Goal: Check status: Check status

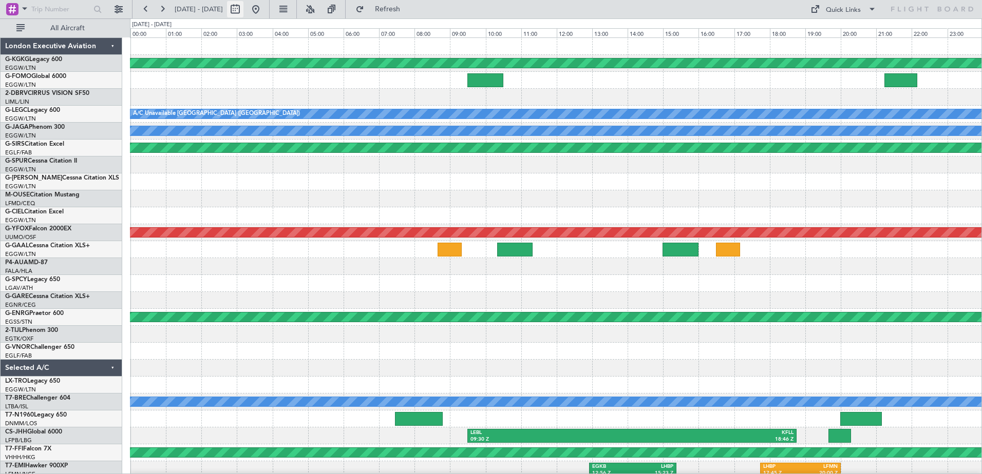
click at [243, 8] on button at bounding box center [235, 9] width 16 height 16
select select "7"
select select "2025"
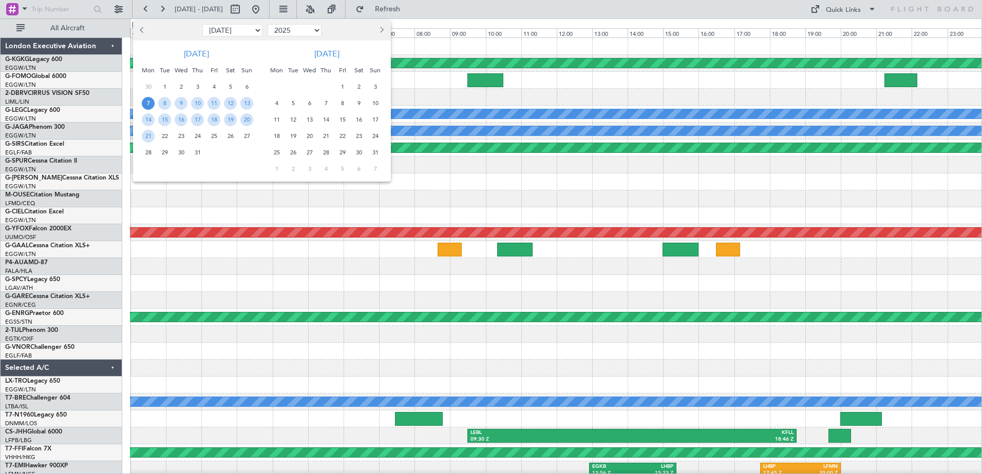
click at [384, 30] on button "Next month" at bounding box center [380, 30] width 11 height 16
click at [309, 135] on span "24" at bounding box center [309, 136] width 13 height 13
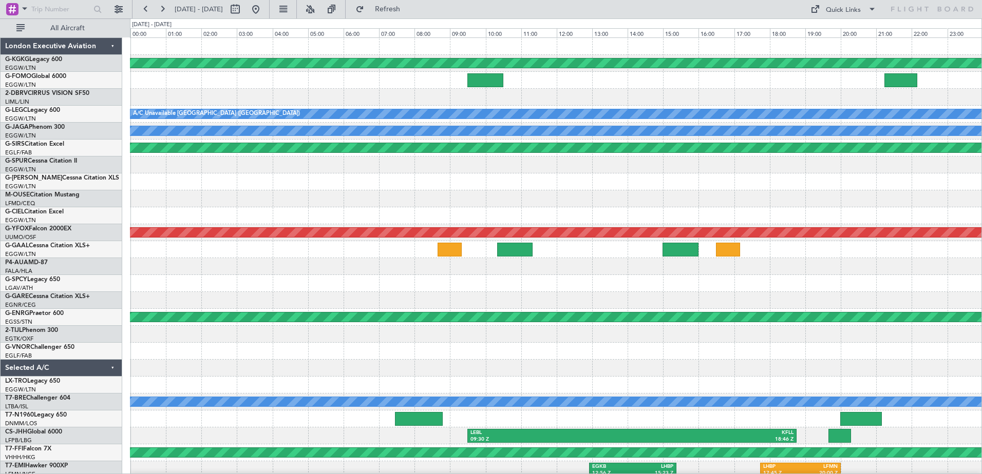
select select "9"
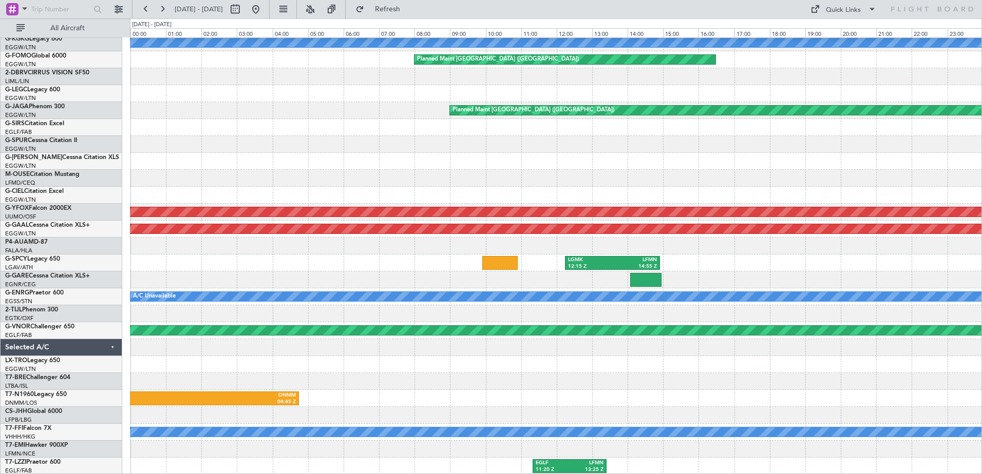
scroll to position [21, 0]
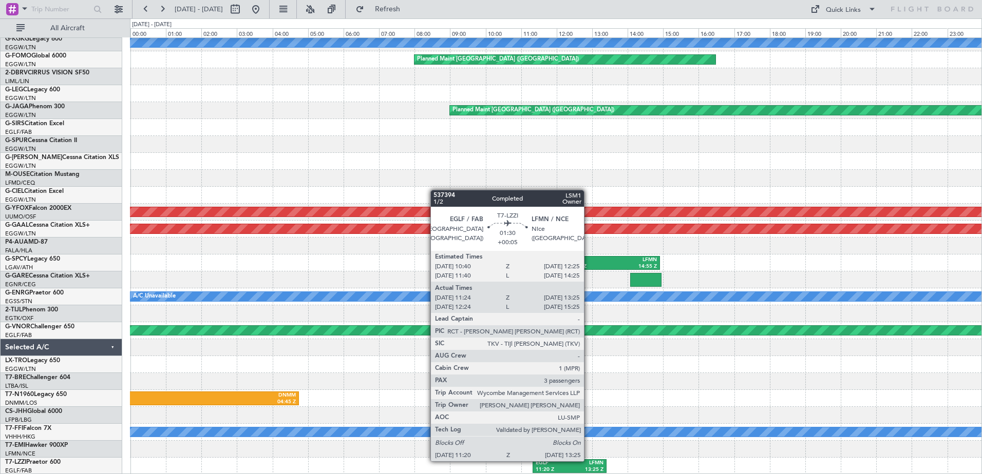
click at [588, 461] on div "LFMN" at bounding box center [586, 463] width 34 height 7
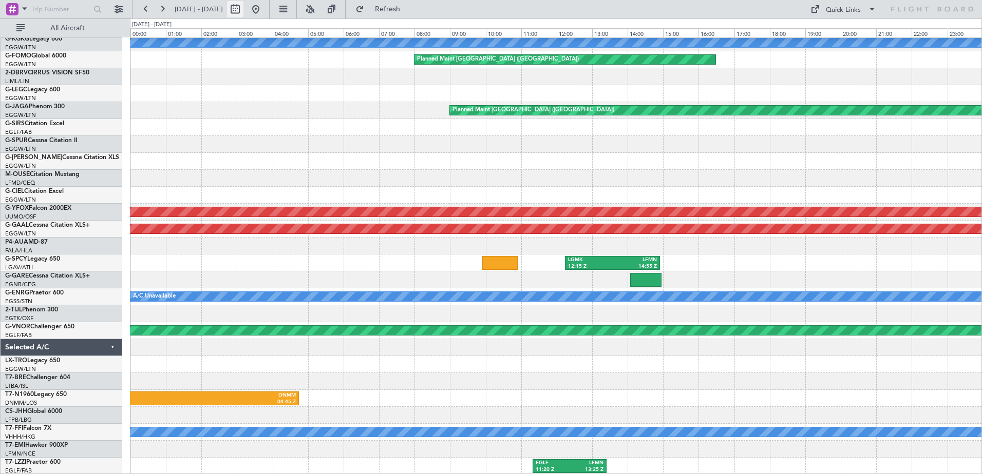
click at [243, 11] on button at bounding box center [235, 9] width 16 height 16
select select "9"
select select "2025"
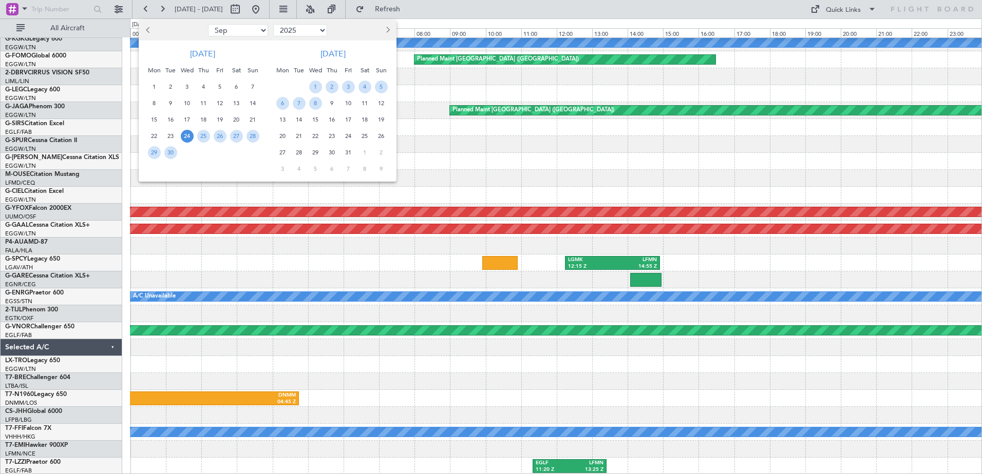
click at [151, 29] on button "Previous month" at bounding box center [148, 30] width 11 height 16
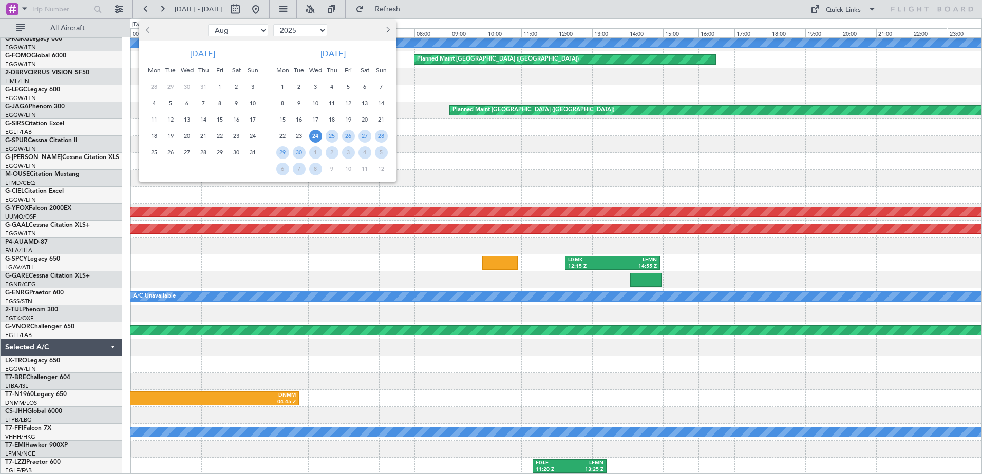
click at [151, 29] on button "Previous month" at bounding box center [148, 30] width 11 height 16
select select "5"
click at [204, 136] on span "22" at bounding box center [203, 136] width 13 height 13
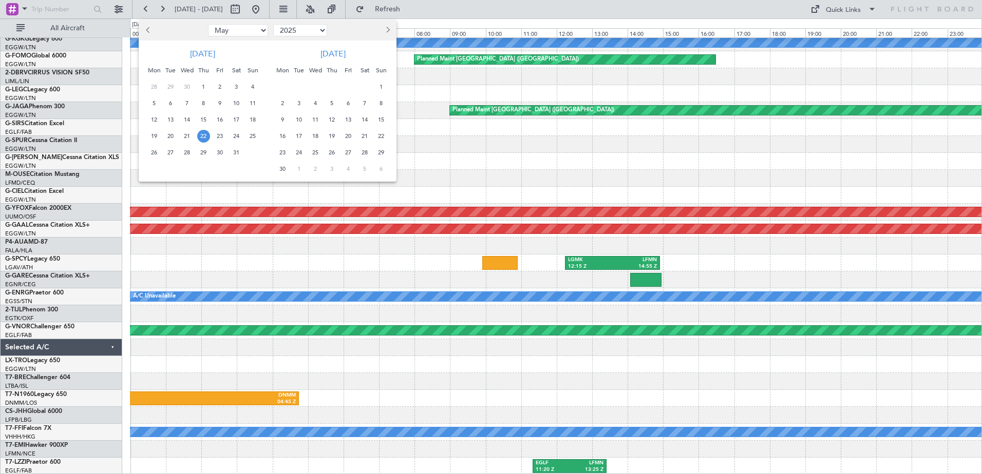
click at [204, 136] on span "22" at bounding box center [203, 136] width 13 height 13
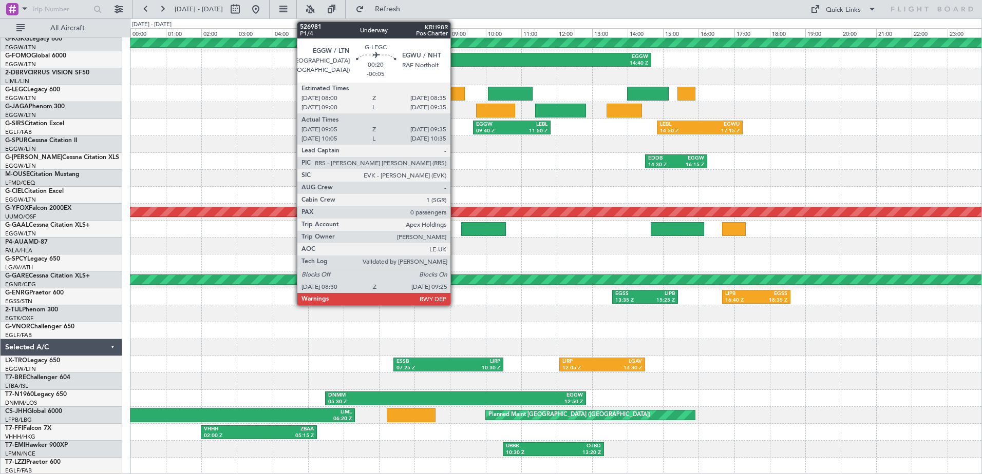
click at [455, 91] on div at bounding box center [448, 94] width 33 height 14
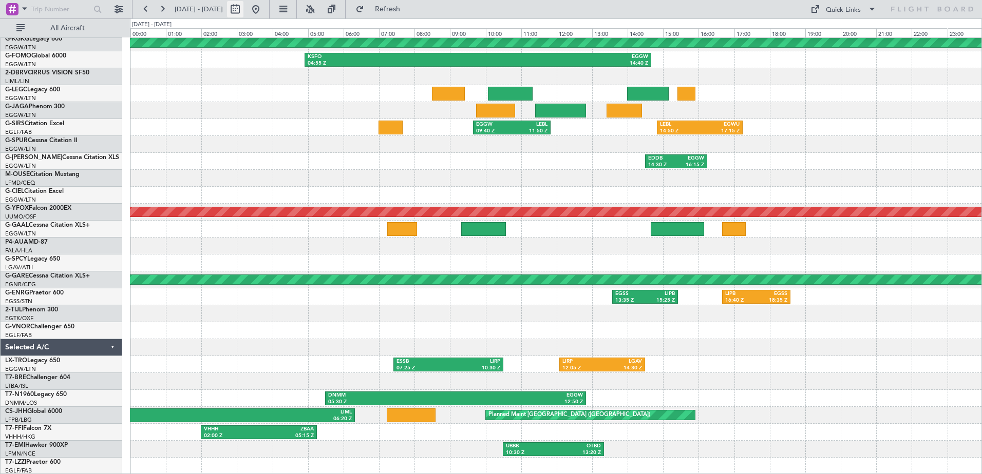
click at [243, 8] on button at bounding box center [235, 9] width 16 height 16
select select "5"
select select "2025"
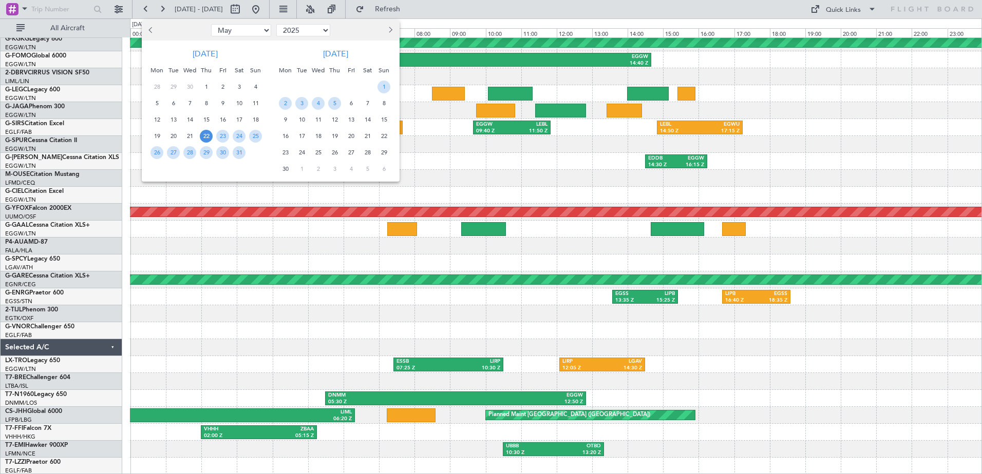
click at [392, 31] on span "Next month" at bounding box center [389, 30] width 6 height 6
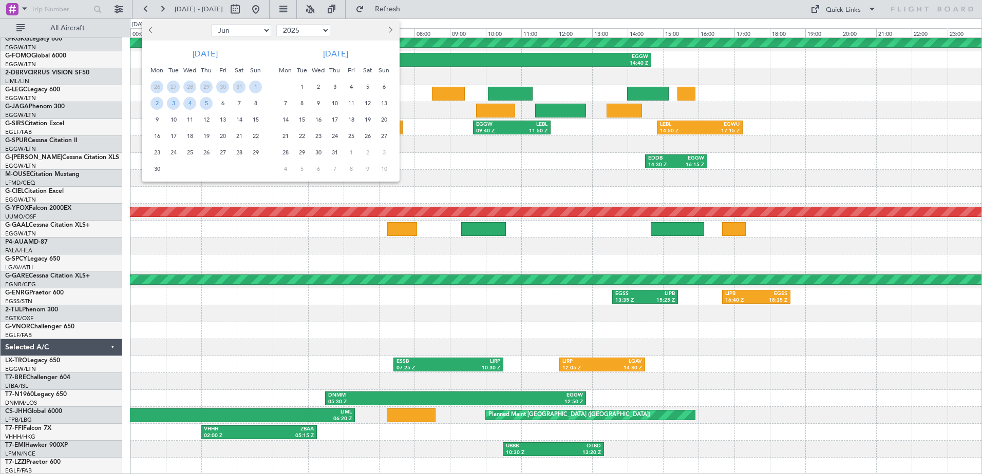
click at [303, 150] on span "29" at bounding box center [301, 152] width 13 height 13
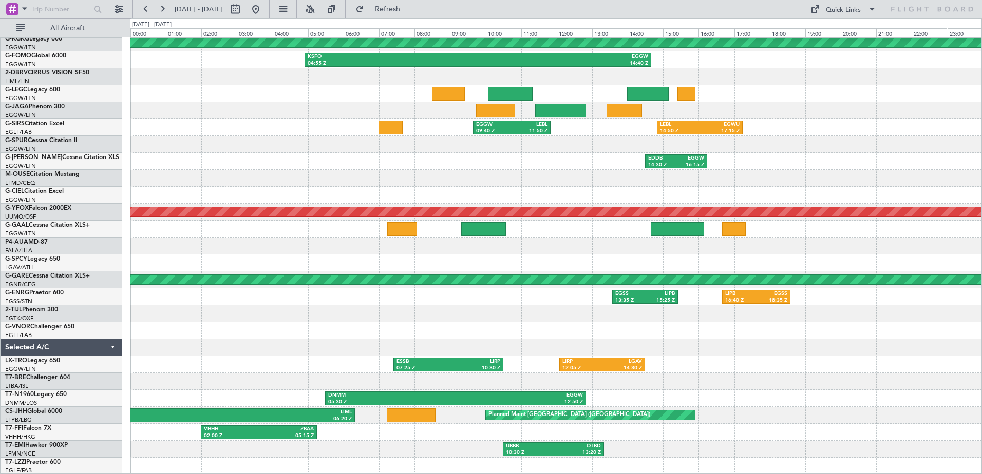
select select "7"
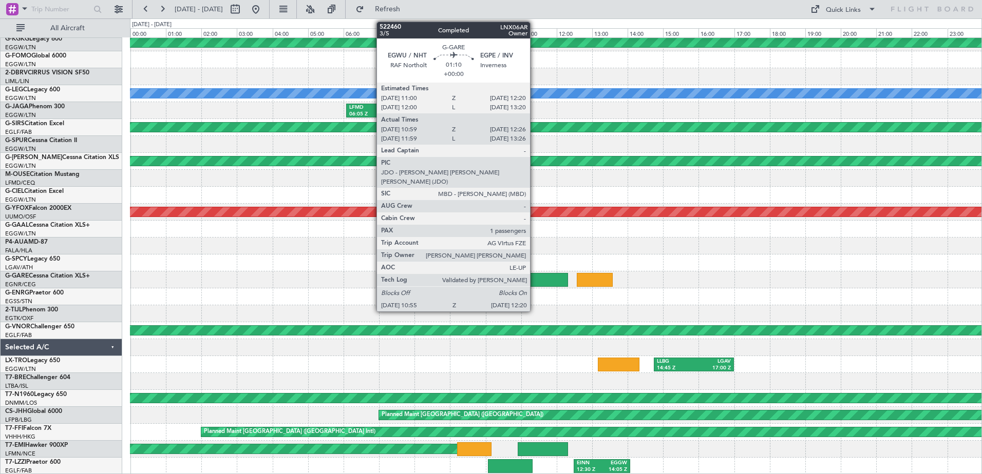
click at [534, 276] on div at bounding box center [543, 280] width 50 height 14
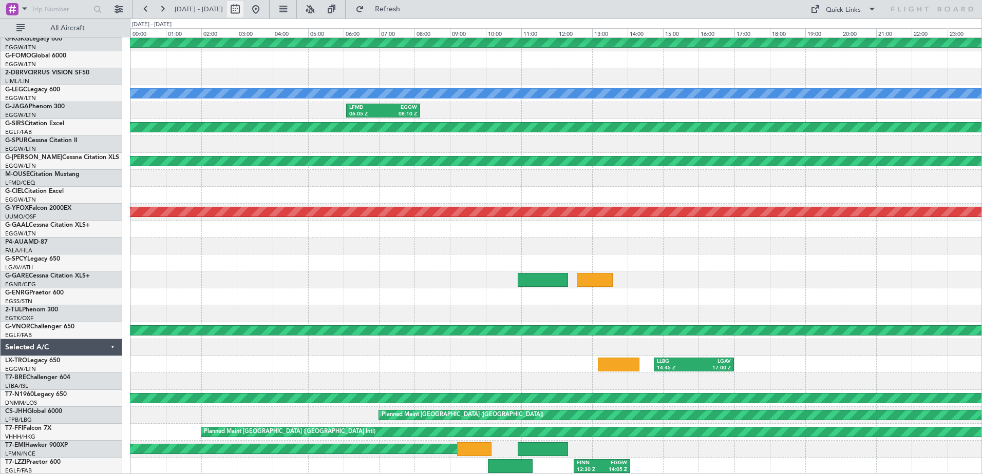
click at [243, 11] on button at bounding box center [235, 9] width 16 height 16
select select "7"
select select "2025"
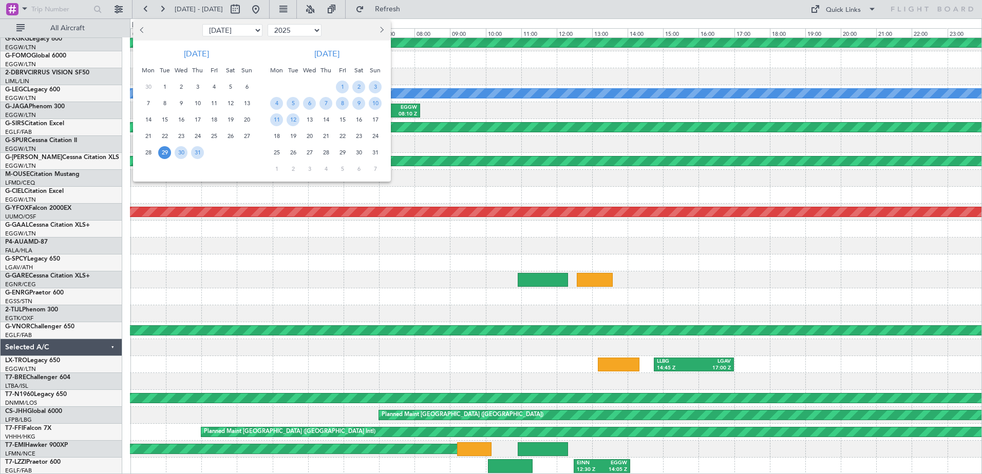
click at [384, 26] on button "Next month" at bounding box center [380, 30] width 11 height 16
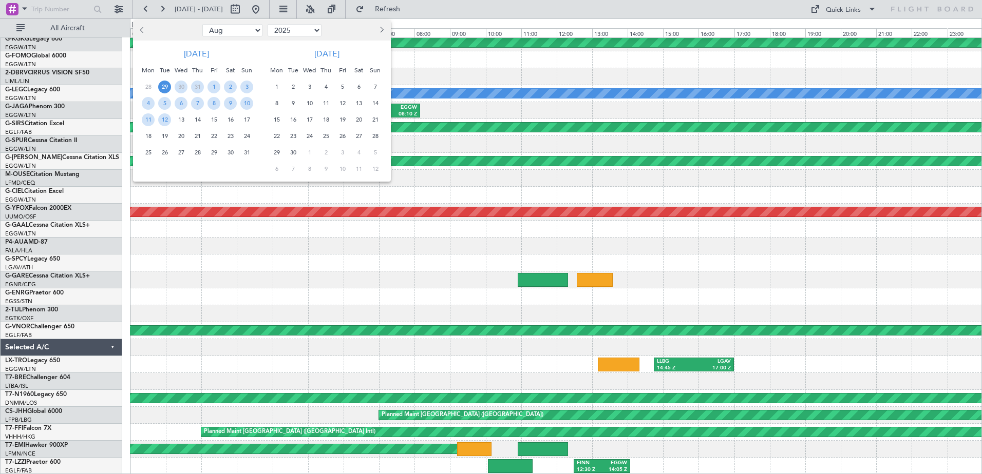
click at [292, 152] on span "30" at bounding box center [292, 152] width 13 height 13
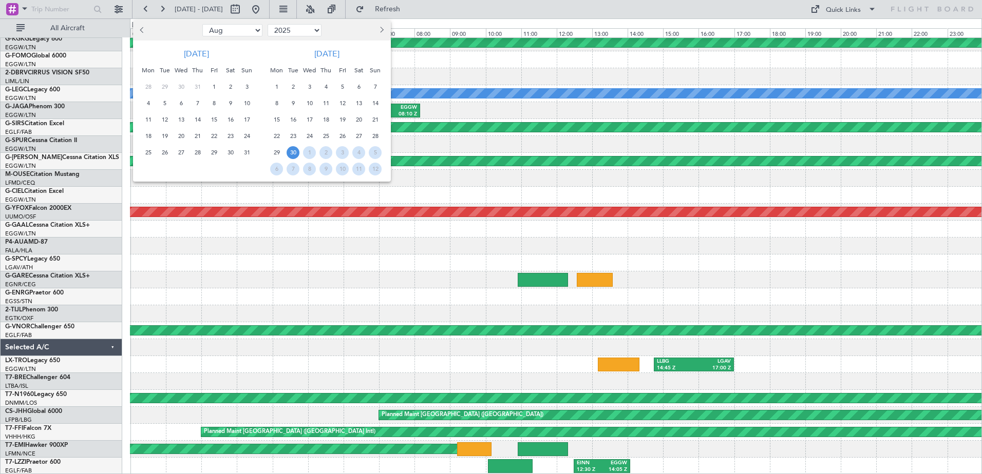
click at [292, 152] on span "30" at bounding box center [292, 152] width 13 height 13
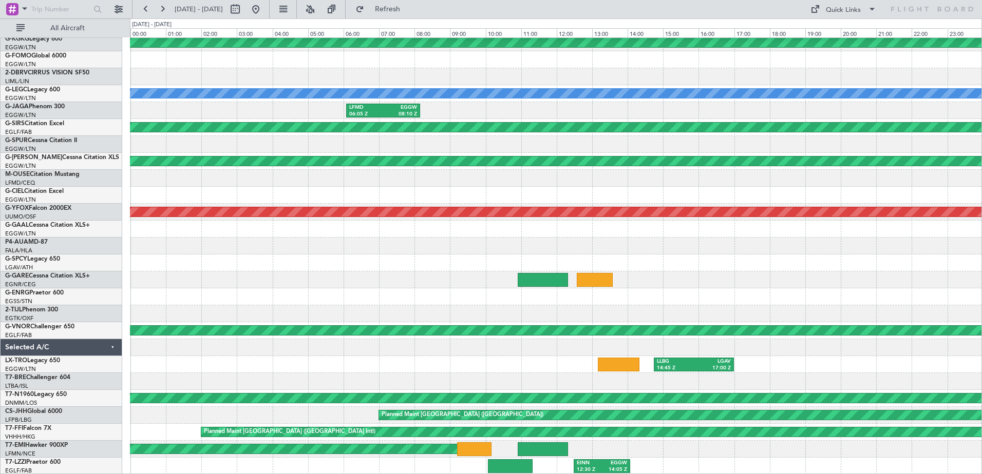
select select "9"
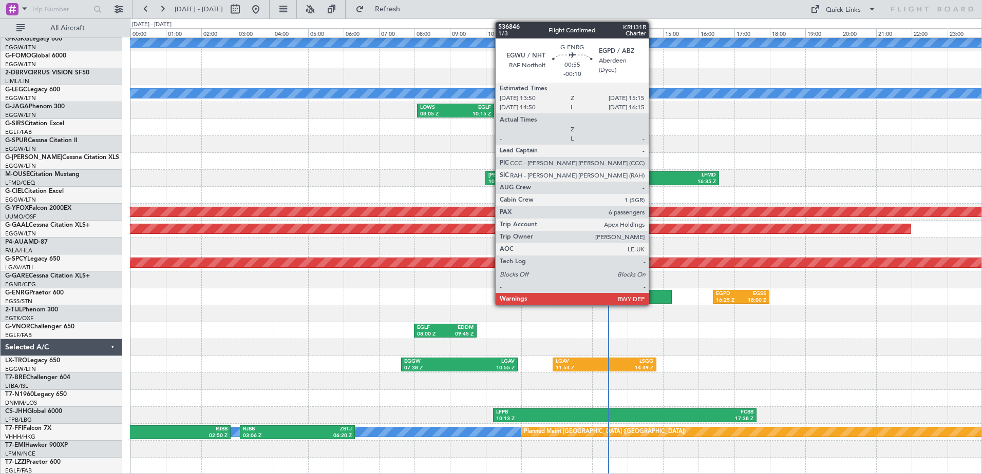
click at [653, 296] on div at bounding box center [646, 297] width 50 height 14
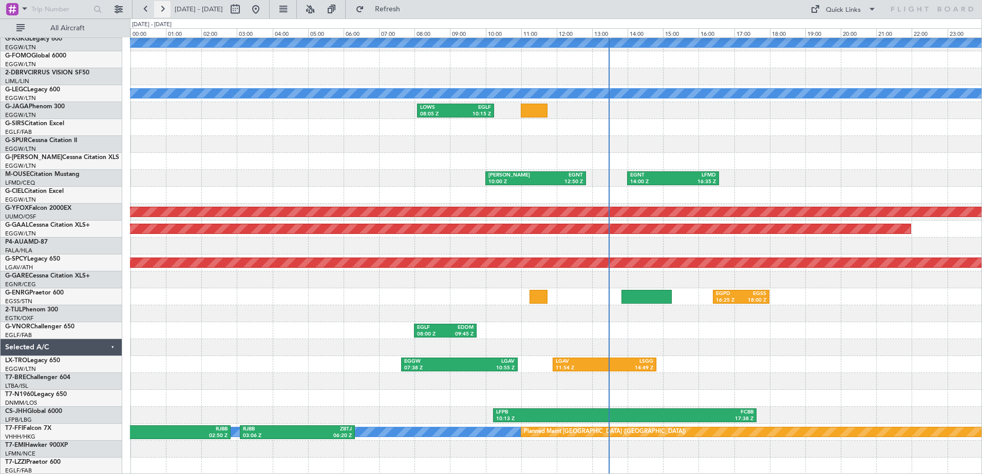
click at [164, 8] on button at bounding box center [162, 9] width 16 height 16
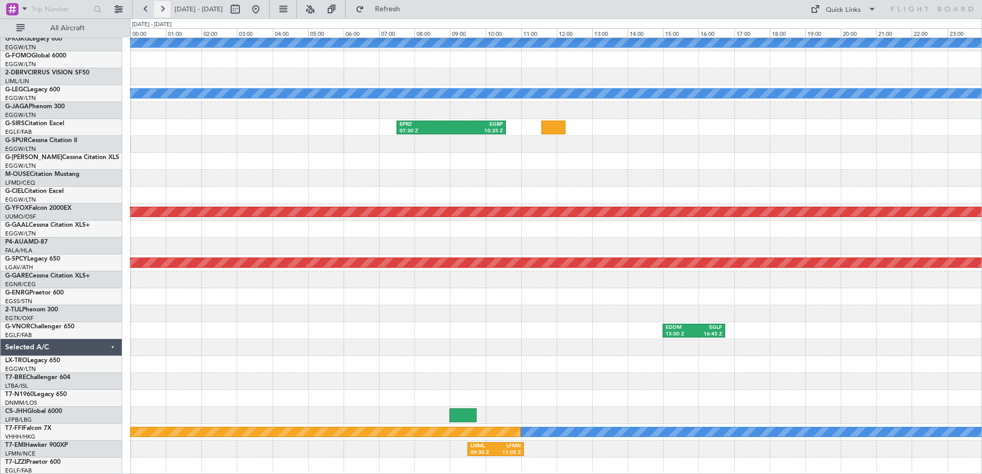
click at [162, 2] on button at bounding box center [162, 9] width 16 height 16
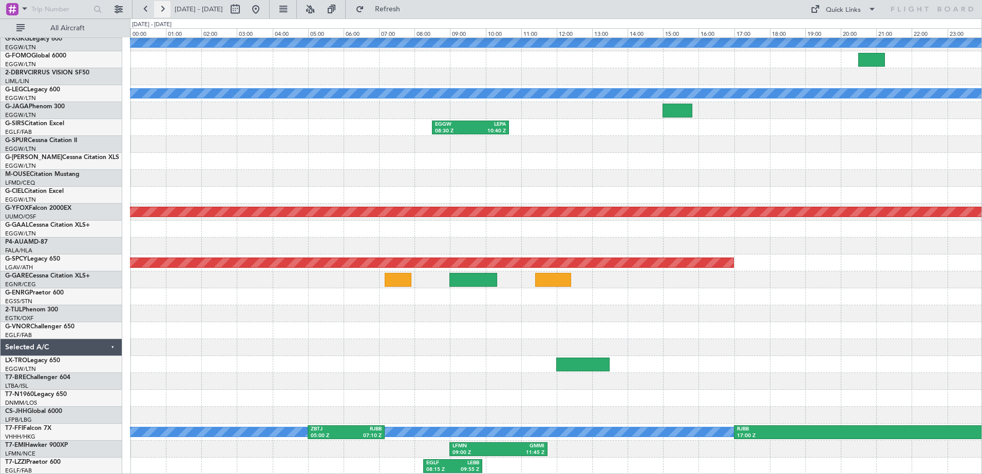
click at [162, 9] on button at bounding box center [162, 9] width 16 height 16
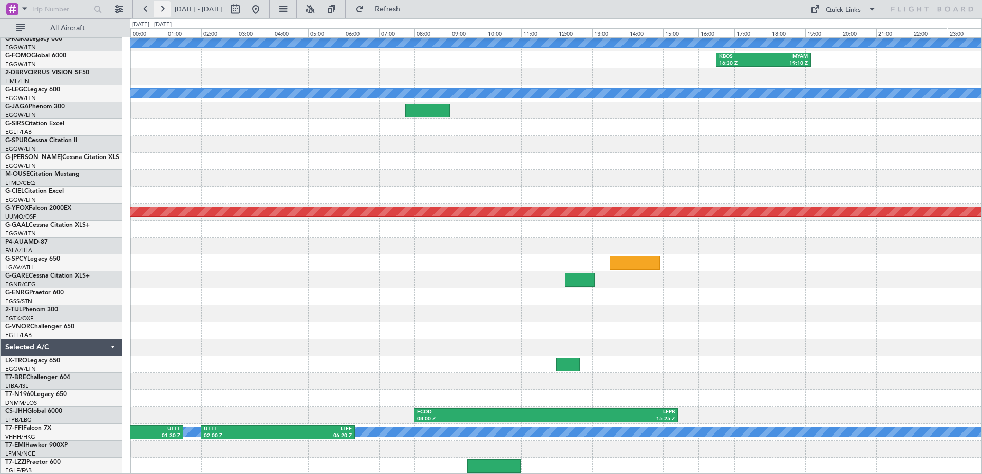
click at [162, 9] on button at bounding box center [162, 9] width 16 height 16
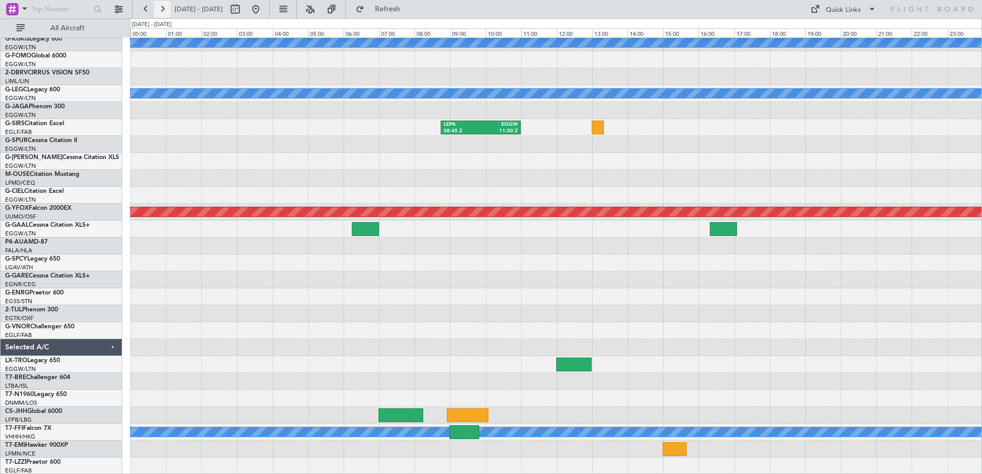
click at [162, 9] on button at bounding box center [162, 9] width 16 height 16
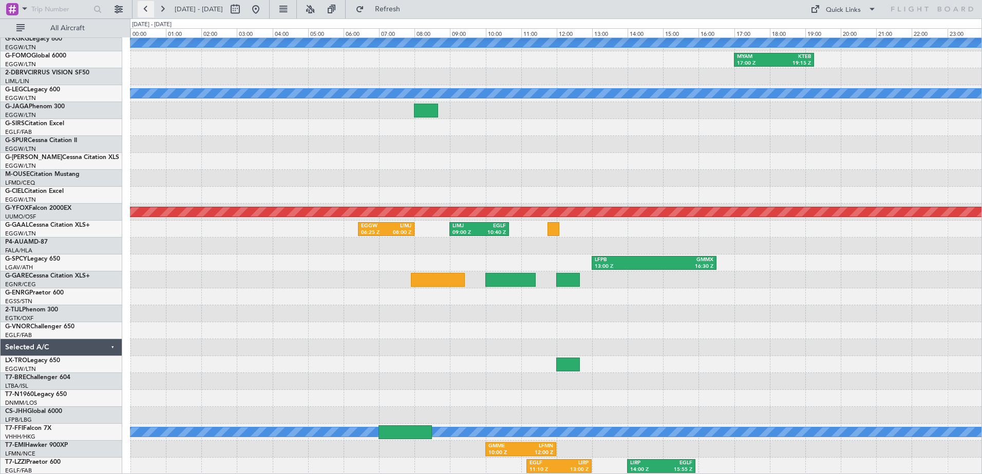
click at [144, 9] on button at bounding box center [146, 9] width 16 height 16
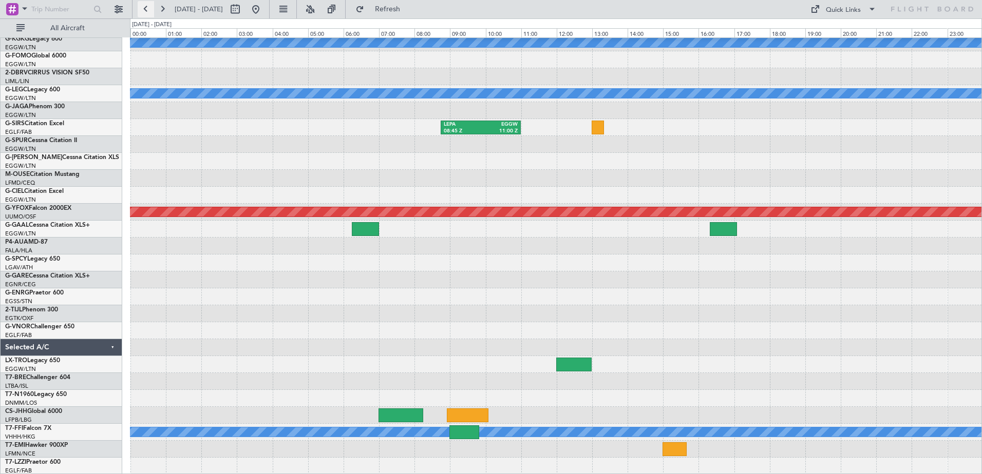
click at [144, 9] on button at bounding box center [146, 9] width 16 height 16
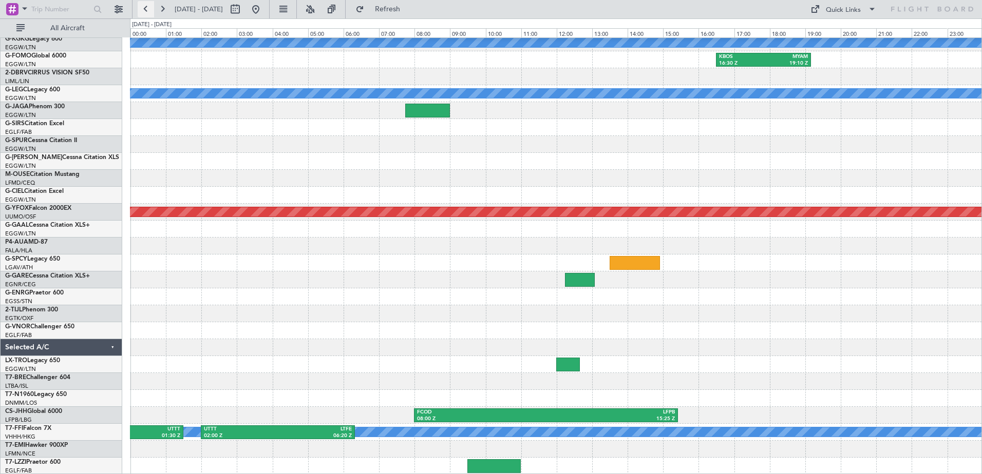
click at [144, 9] on button at bounding box center [146, 9] width 16 height 16
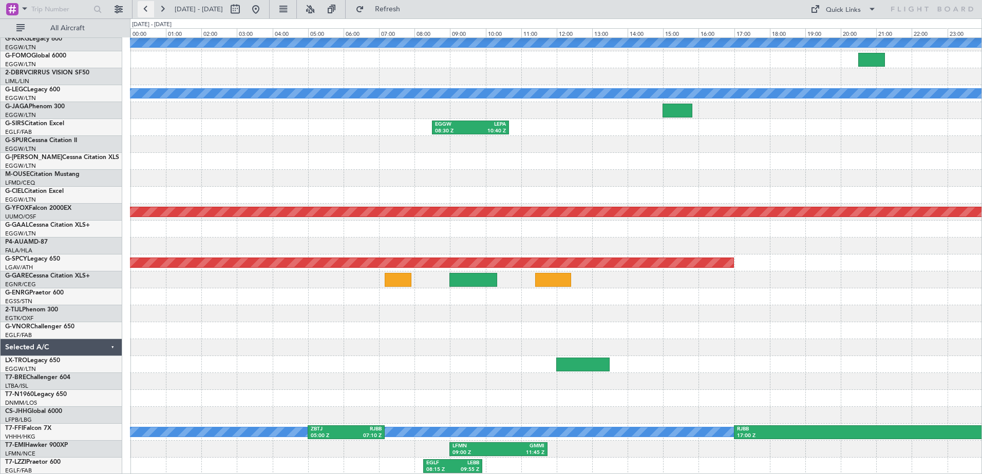
click at [144, 9] on button at bounding box center [146, 9] width 16 height 16
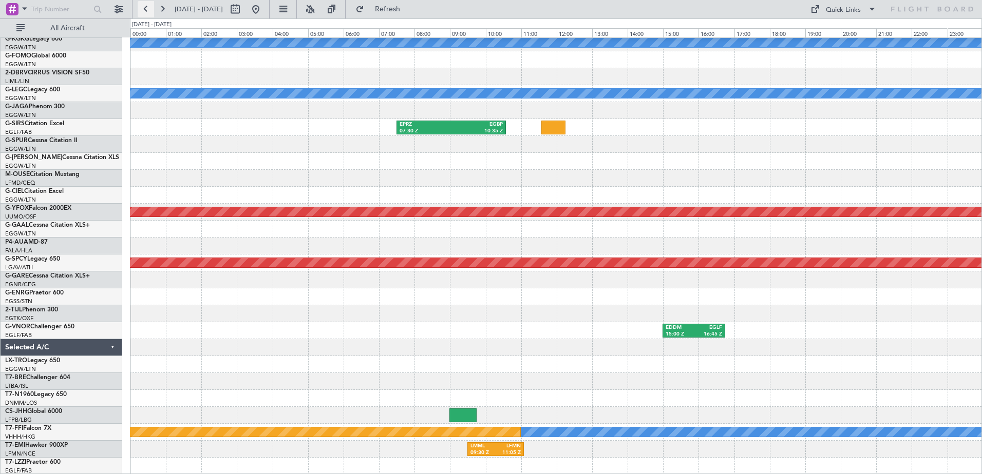
click at [144, 9] on button at bounding box center [146, 9] width 16 height 16
